Goal: Information Seeking & Learning: Compare options

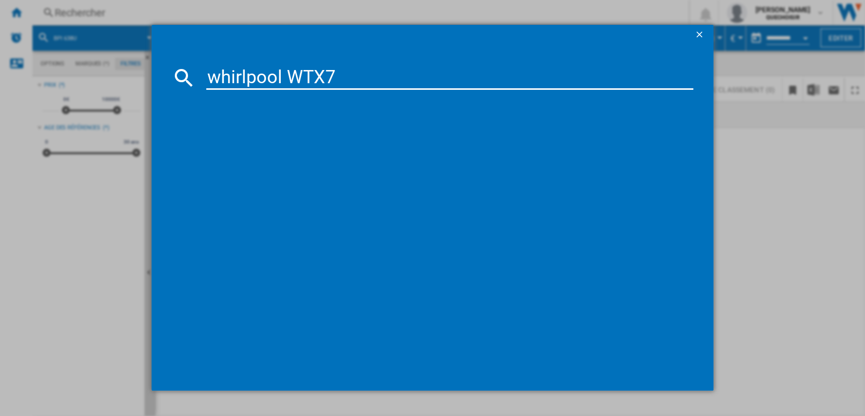
type input "whirlpool WTX"
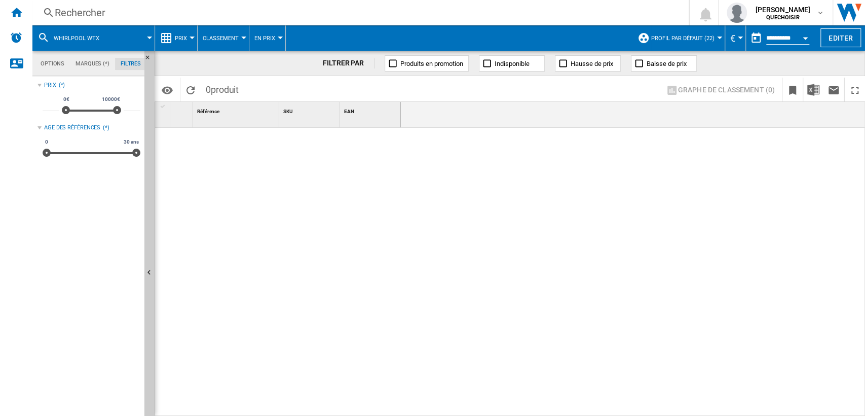
click at [105, 12] on div "Rechercher" at bounding box center [359, 13] width 608 height 14
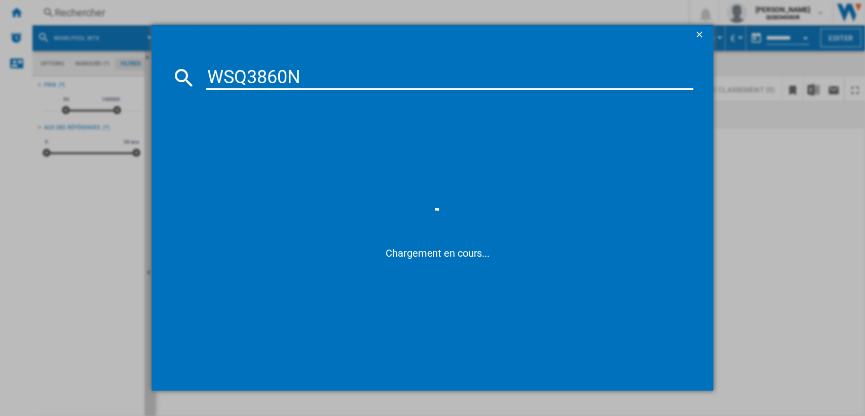
type input "WSQ3860"
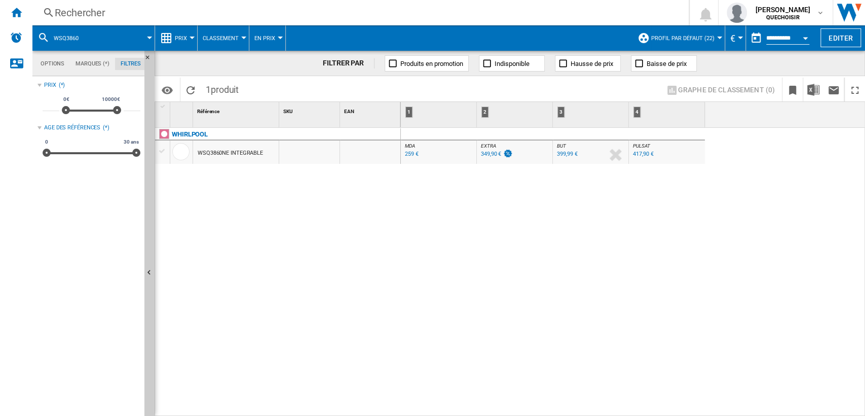
click at [165, 16] on div "Rechercher" at bounding box center [359, 13] width 608 height 14
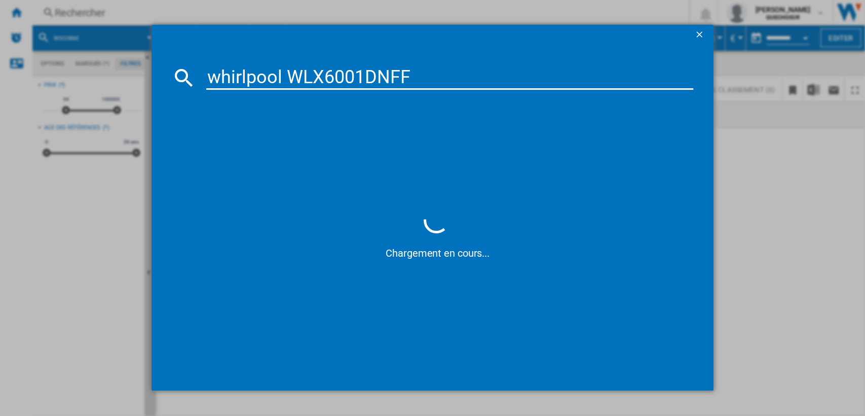
drag, startPoint x: 328, startPoint y: 73, endPoint x: 588, endPoint y: 70, distance: 260.0
click at [569, 74] on input "whirlpool WLX6001DNFF" at bounding box center [449, 77] width 487 height 24
type input "whirlpool WLX"
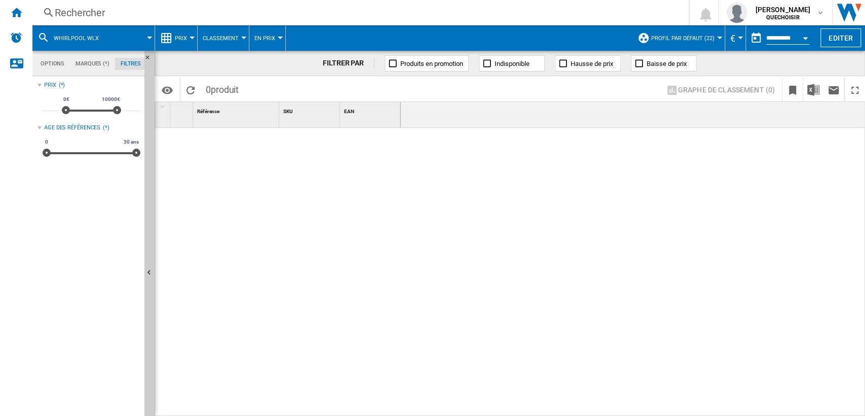
click at [120, 14] on div "Rechercher" at bounding box center [359, 13] width 608 height 14
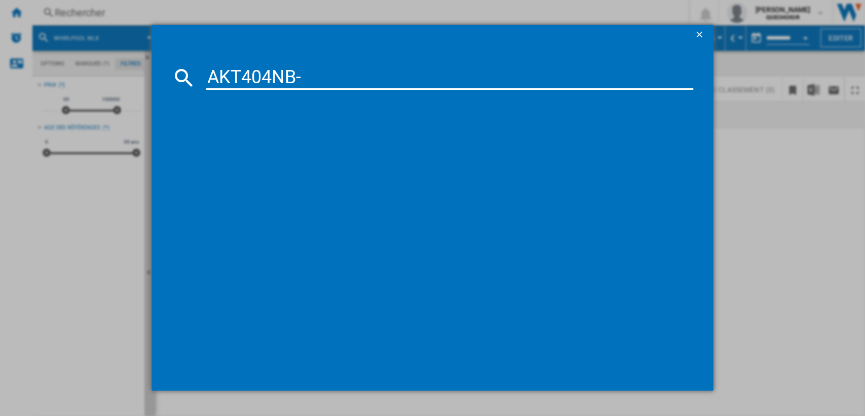
type input "AKT404NB"
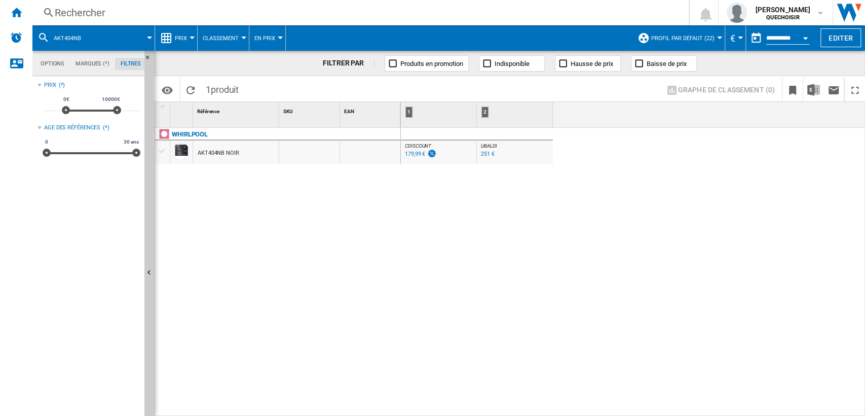
click at [66, 11] on div "Rechercher" at bounding box center [359, 13] width 608 height 14
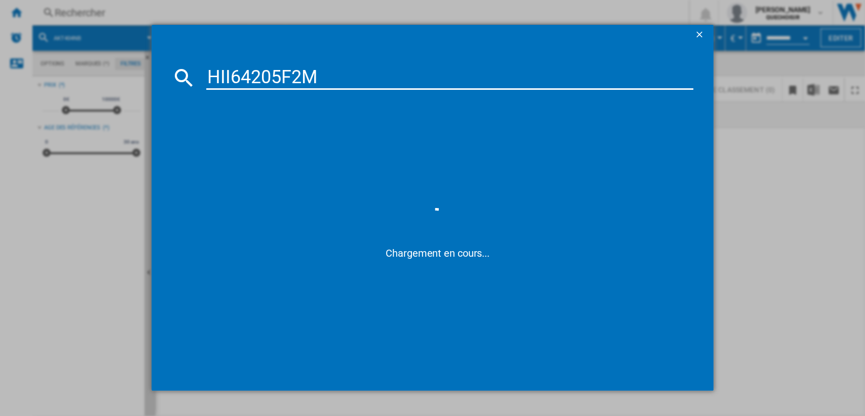
type input "HII64205F2"
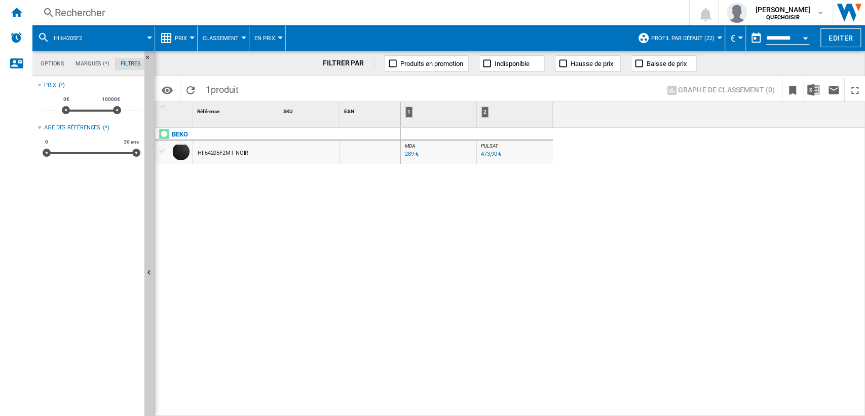
click at [277, 182] on div "BEKO HII64205F2MT NOIR" at bounding box center [278, 269] width 246 height 283
click at [405, 155] on div "289 €" at bounding box center [412, 153] width 14 height 7
click at [99, 11] on div "Rechercher" at bounding box center [359, 13] width 608 height 14
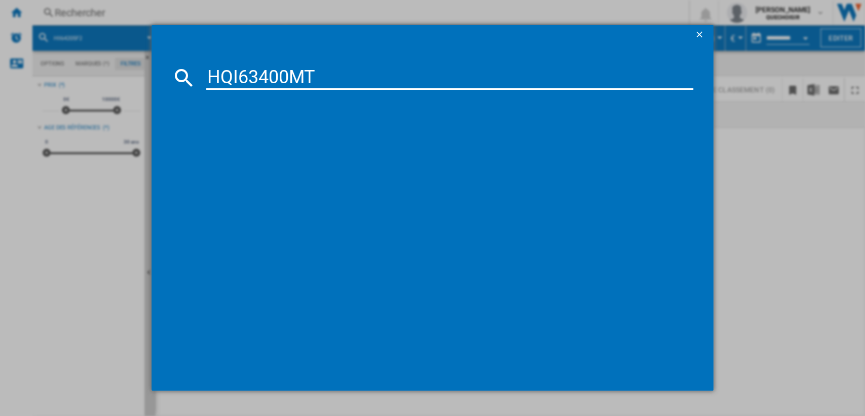
drag, startPoint x: 239, startPoint y: 74, endPoint x: 245, endPoint y: 78, distance: 6.8
click at [245, 78] on input "HQI63400MT" at bounding box center [449, 77] width 487 height 24
click at [248, 80] on input "HQI63400MT" at bounding box center [449, 77] width 487 height 24
click at [255, 77] on input "HQI63400MT" at bounding box center [449, 77] width 487 height 24
type input "HQI6 400MT"
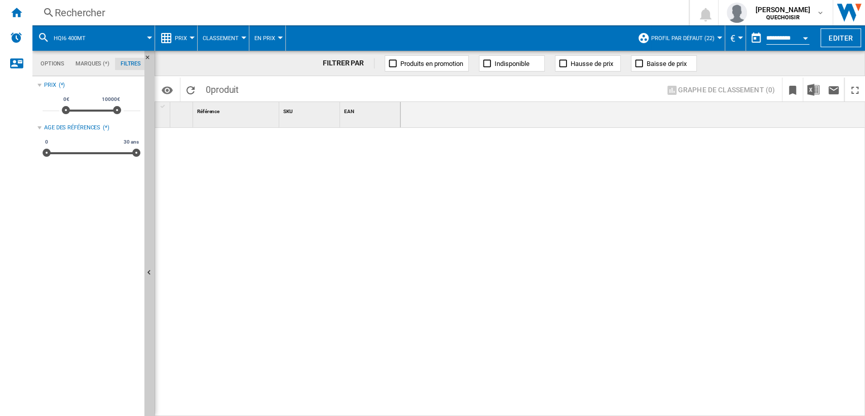
click at [135, 6] on div "Rechercher" at bounding box center [359, 13] width 608 height 14
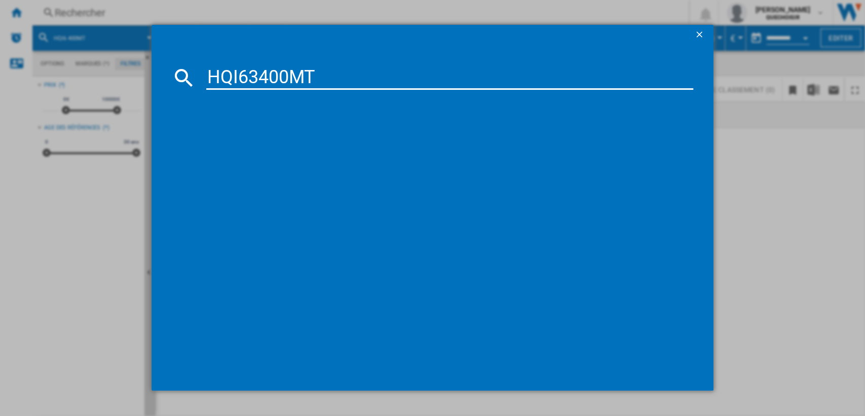
click at [242, 76] on input "HQI63400MT" at bounding box center [449, 77] width 487 height 24
click at [253, 77] on input "HQI63400MT" at bounding box center [449, 77] width 487 height 24
drag, startPoint x: 293, startPoint y: 77, endPoint x: 357, endPoint y: 77, distance: 63.3
click at [357, 77] on input "HQI6 400MT" at bounding box center [449, 77] width 487 height 24
type input "HQI6 400"
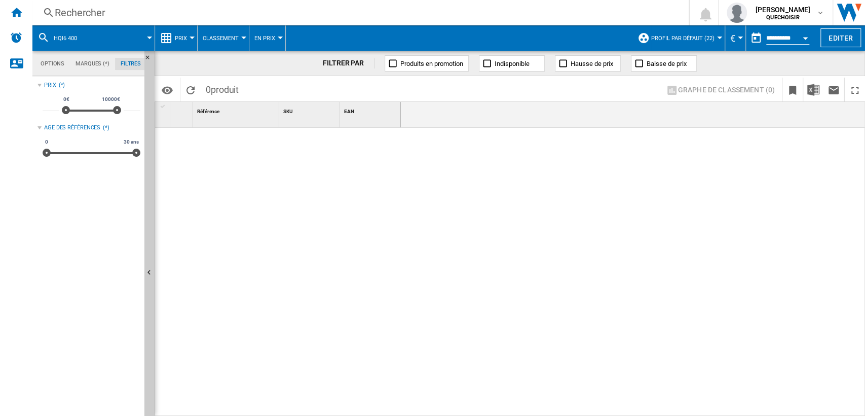
click at [230, 14] on div "Rechercher" at bounding box center [359, 13] width 608 height 14
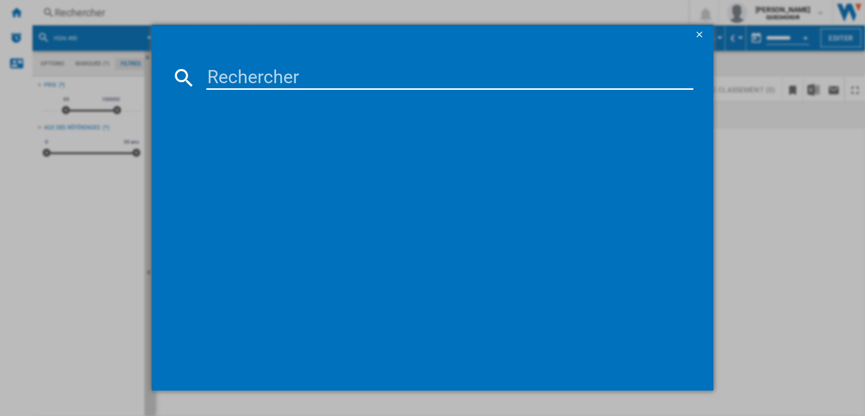
type input "HII64206F2MT"
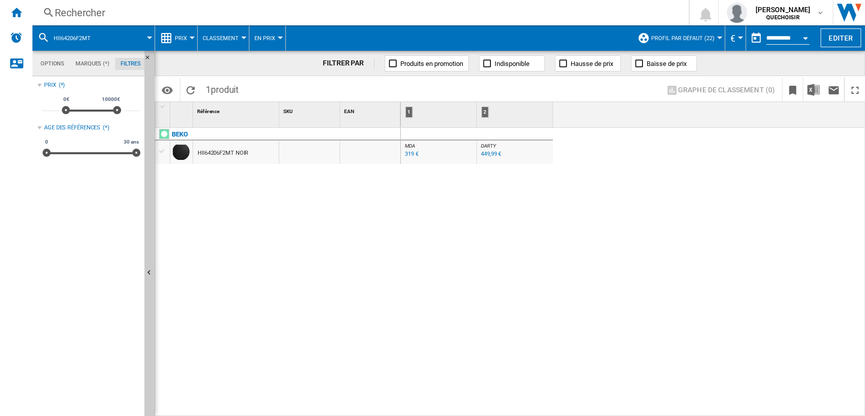
click at [491, 154] on div "449,99 €" at bounding box center [491, 153] width 20 height 7
click at [92, 7] on div "Rechercher" at bounding box center [359, 13] width 608 height 14
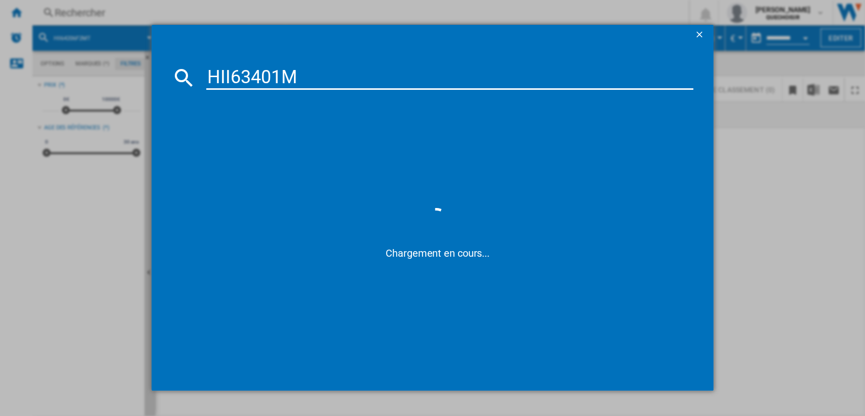
type input "HII63401"
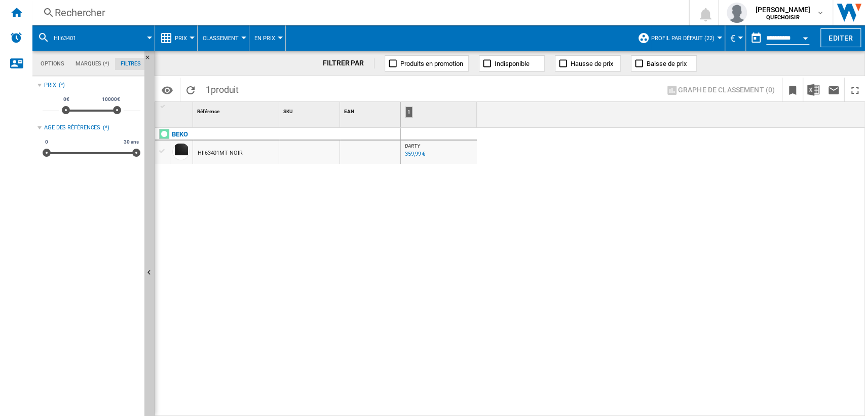
click at [418, 155] on div "359,99 €" at bounding box center [415, 153] width 20 height 7
click at [143, 16] on div "Rechercher" at bounding box center [359, 13] width 608 height 14
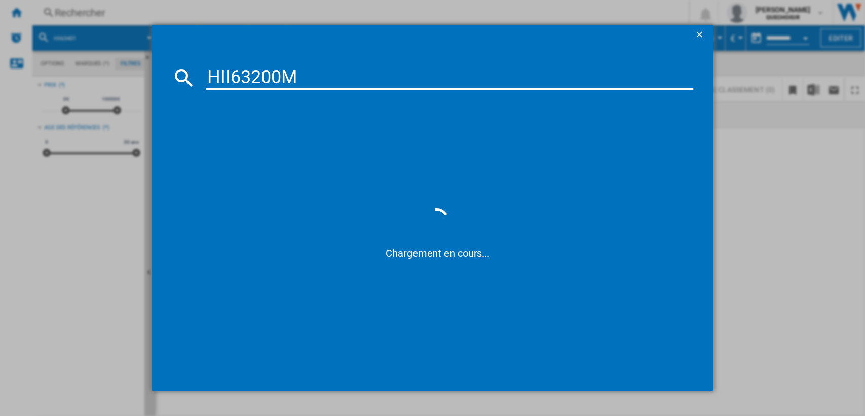
type input "HII63200"
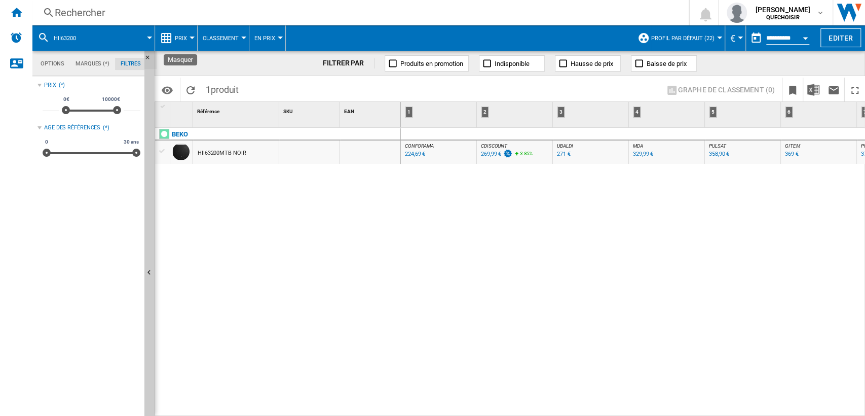
click at [150, 58] on ng-md-icon "Masquer" at bounding box center [150, 60] width 12 height 12
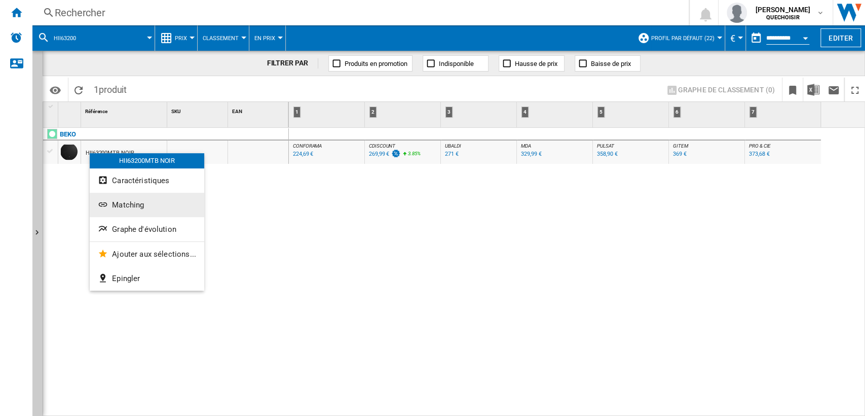
click at [131, 206] on span "Matching" at bounding box center [128, 204] width 32 height 9
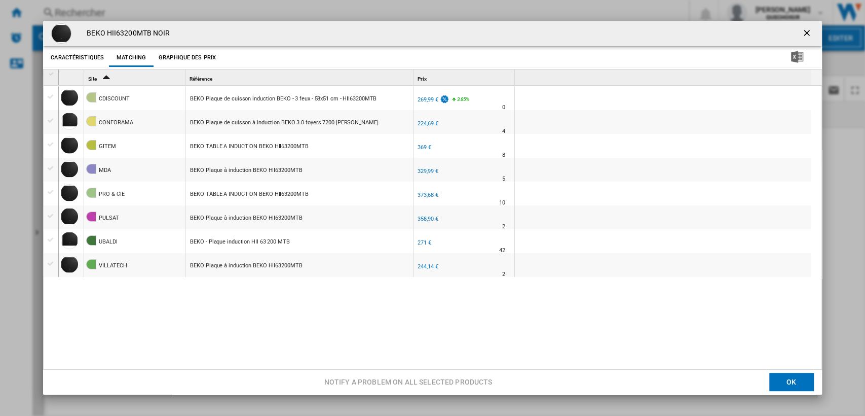
click at [423, 123] on div "224,69 €" at bounding box center [428, 123] width 20 height 7
click at [798, 30] on button "Product popup" at bounding box center [808, 33] width 20 height 20
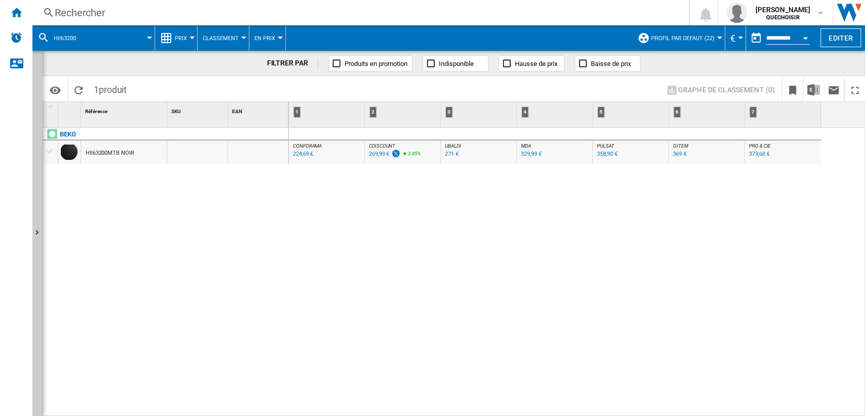
click at [426, 12] on div "Rechercher" at bounding box center [359, 13] width 608 height 14
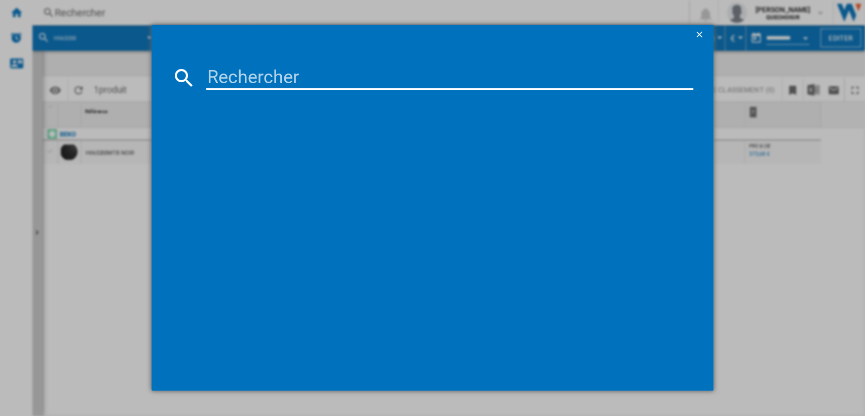
type input "HII64206F2MT"
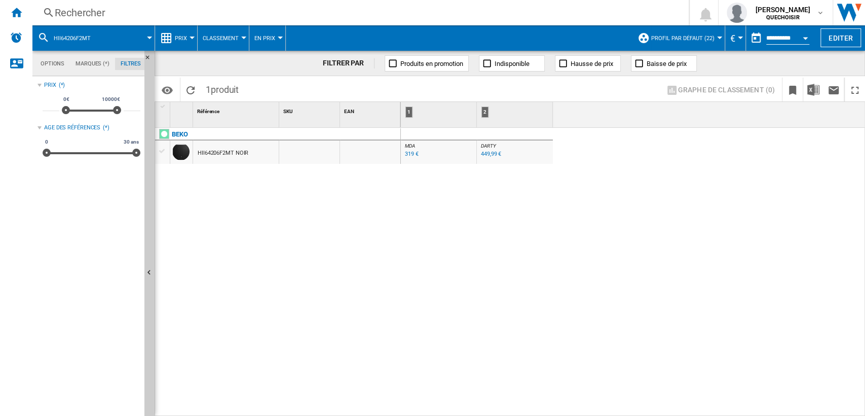
click at [187, 16] on div "Rechercher" at bounding box center [359, 13] width 608 height 14
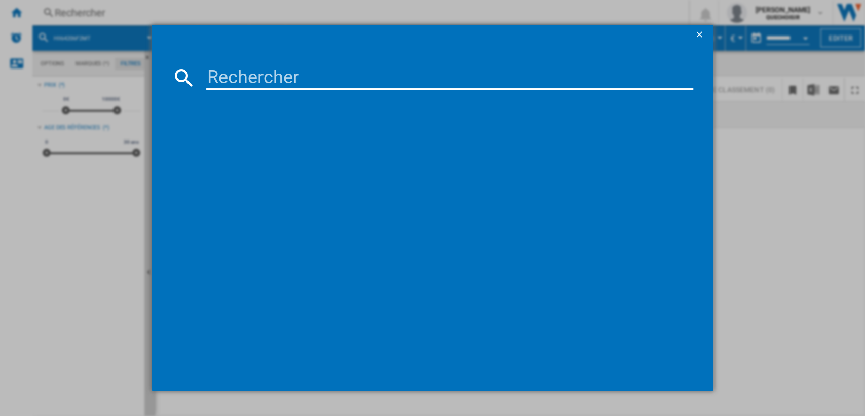
type input "BRERA3320"
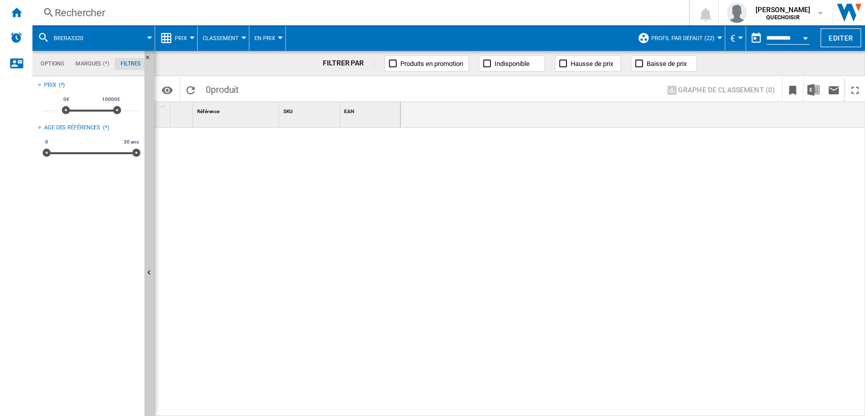
click at [122, 14] on div "Rechercher" at bounding box center [359, 13] width 608 height 14
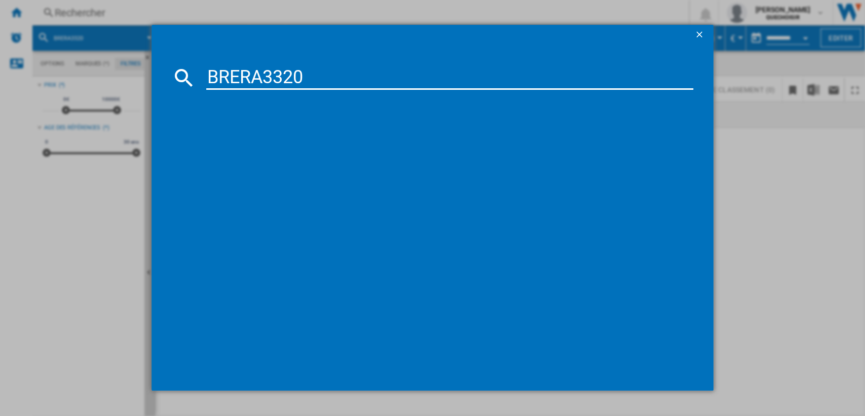
click at [265, 77] on input "BRERA3320" at bounding box center [449, 77] width 487 height 24
drag, startPoint x: 265, startPoint y: 77, endPoint x: 395, endPoint y: 72, distance: 130.8
click at [398, 76] on input "BRERA3320" at bounding box center [449, 77] width 487 height 24
click at [383, 74] on input "BRERA3320" at bounding box center [449, 77] width 487 height 24
type input "BRERA"
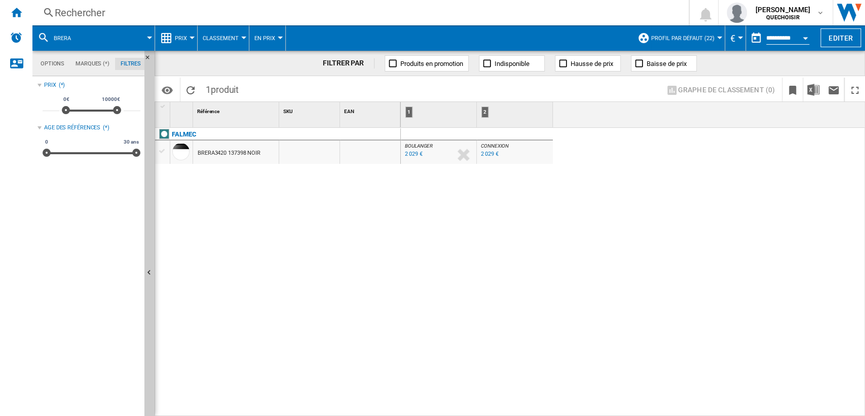
click at [224, 174] on div "FALMEC BRERA3420 137398 NOIR" at bounding box center [278, 269] width 246 height 283
click at [229, 38] on span "Classement" at bounding box center [221, 38] width 36 height 7
click at [186, 37] on md-backdrop at bounding box center [432, 208] width 865 height 416
click at [190, 37] on div at bounding box center [192, 37] width 5 height 3
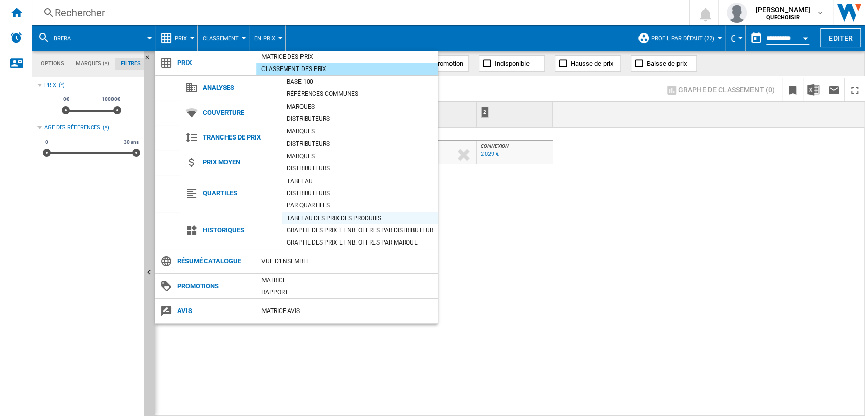
click at [300, 219] on div "Tableau des prix des produits" at bounding box center [360, 218] width 156 height 10
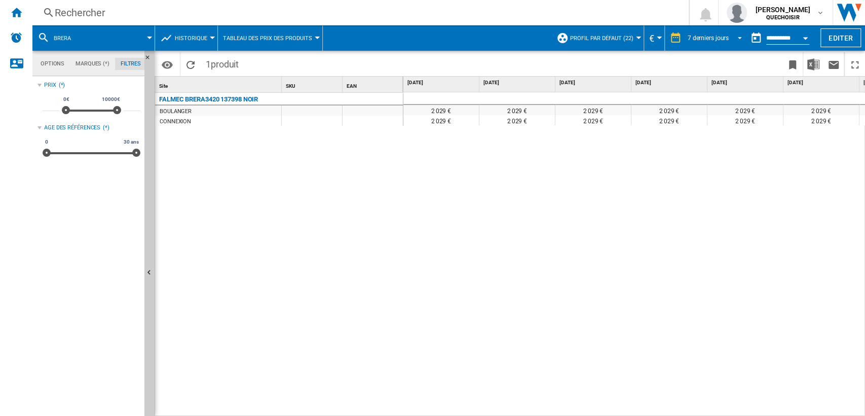
click at [734, 33] on span "REPORTS.WIZARD.STEPS.REPORT.STEPS.REPORT_OPTIONS.PERIOD: 7 derniers jours" at bounding box center [737, 36] width 12 height 9
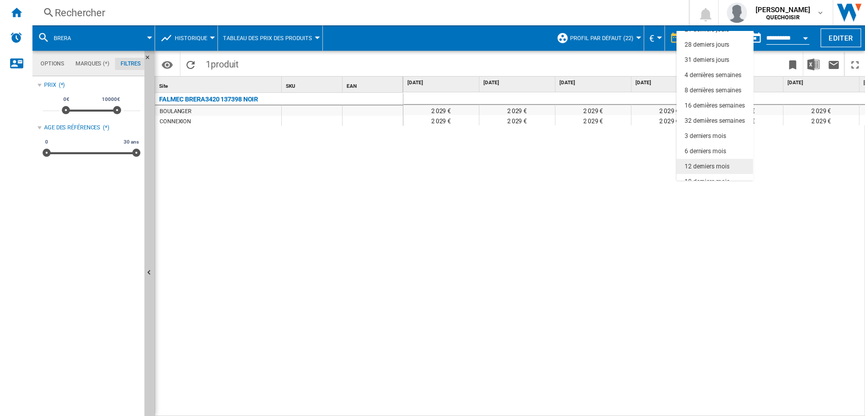
scroll to position [63, 0]
click at [701, 171] on div "18 derniers mois" at bounding box center [707, 173] width 45 height 9
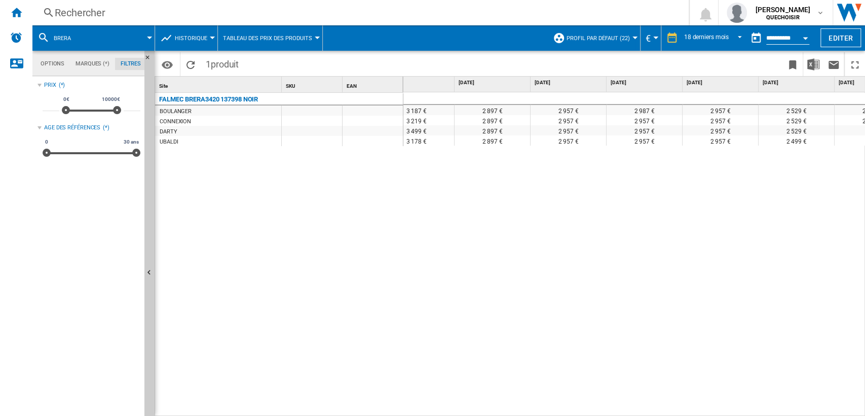
scroll to position [0, 982]
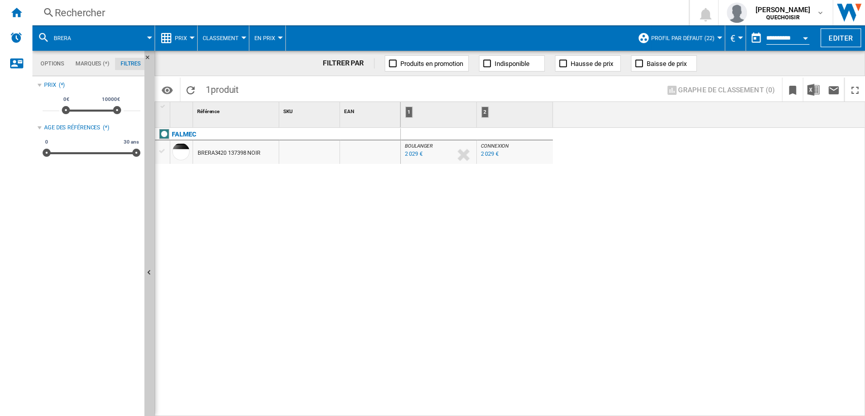
click at [411, 151] on div "2 029 €" at bounding box center [413, 153] width 17 height 7
